Goal: Transaction & Acquisition: Purchase product/service

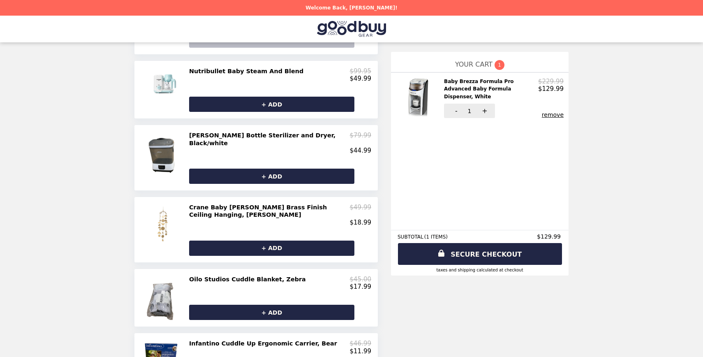
scroll to position [182, 0]
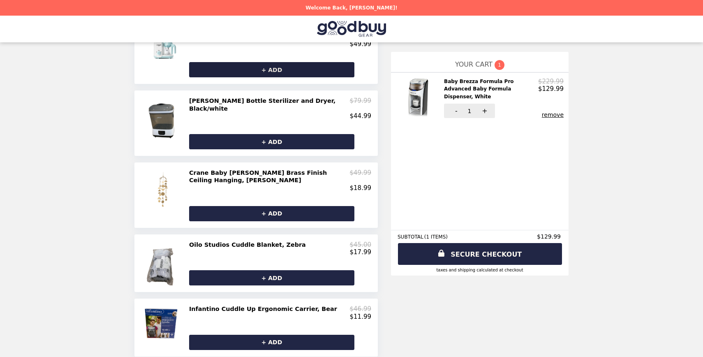
click at [239, 66] on button "+ ADD" at bounding box center [271, 69] width 165 height 15
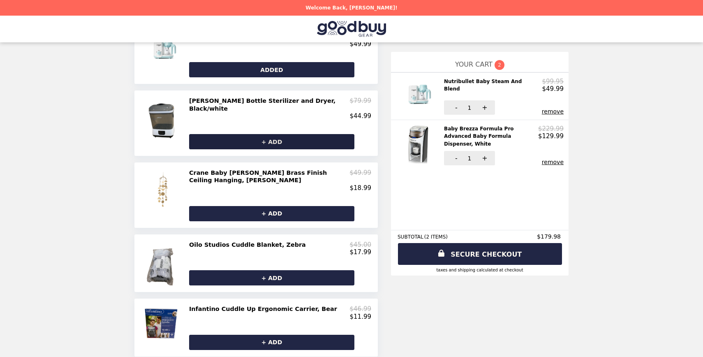
click at [248, 134] on button "+ ADD" at bounding box center [271, 141] width 165 height 15
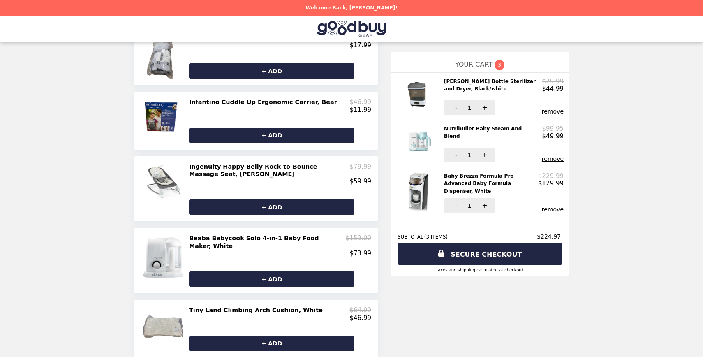
scroll to position [389, 0]
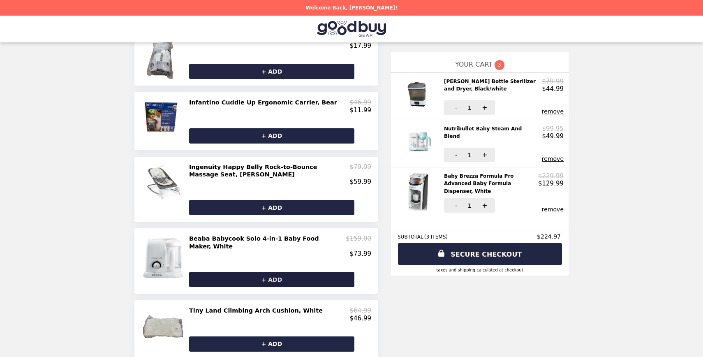
click at [280, 272] on button "+ ADD" at bounding box center [271, 279] width 165 height 15
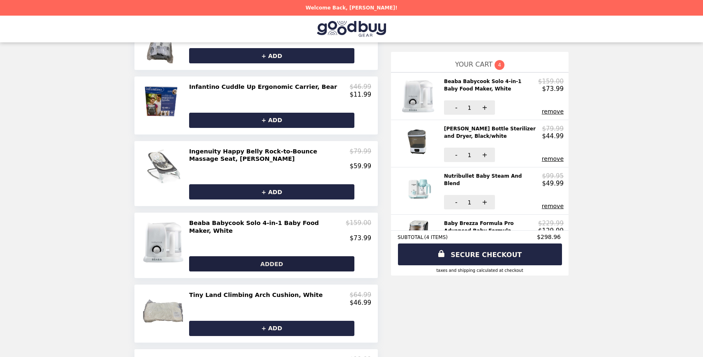
scroll to position [436, 0]
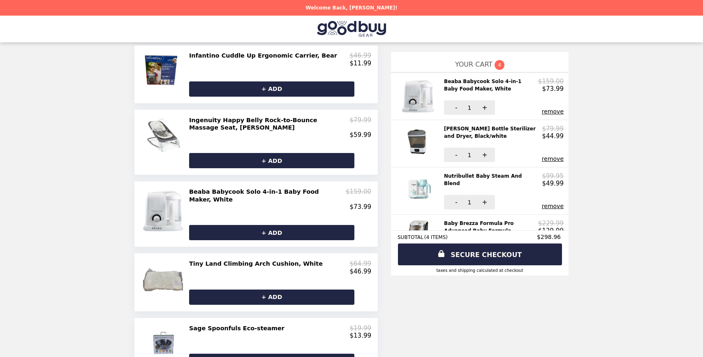
click at [471, 79] on h2 "Beaba Babycook Solo 4-in-1 Baby Food Maker, White" at bounding box center [491, 85] width 94 height 15
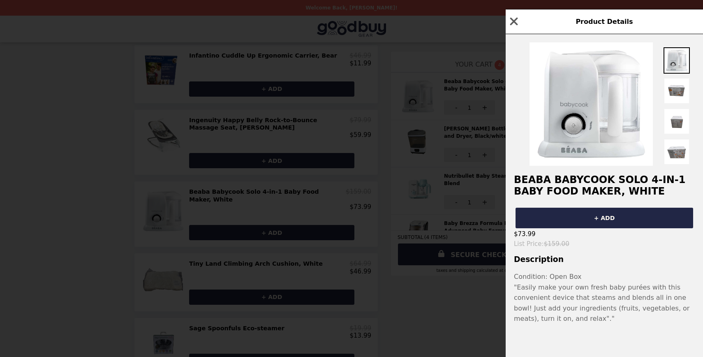
click at [458, 274] on div "Product Details Beaba Babycook Solo 4-in-1 Baby Food Maker, White + ADD $73.99 …" at bounding box center [351, 178] width 703 height 357
